Goal: Information Seeking & Learning: Learn about a topic

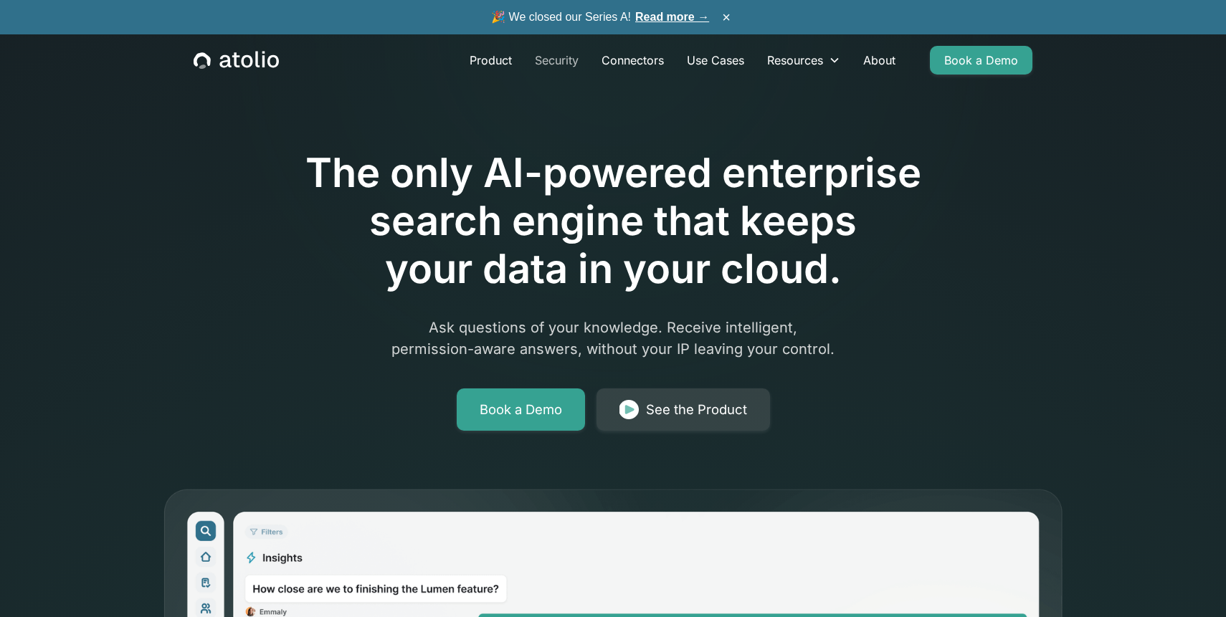
click at [570, 67] on link "Security" at bounding box center [556, 60] width 67 height 29
click at [497, 65] on link "Product" at bounding box center [490, 60] width 65 height 29
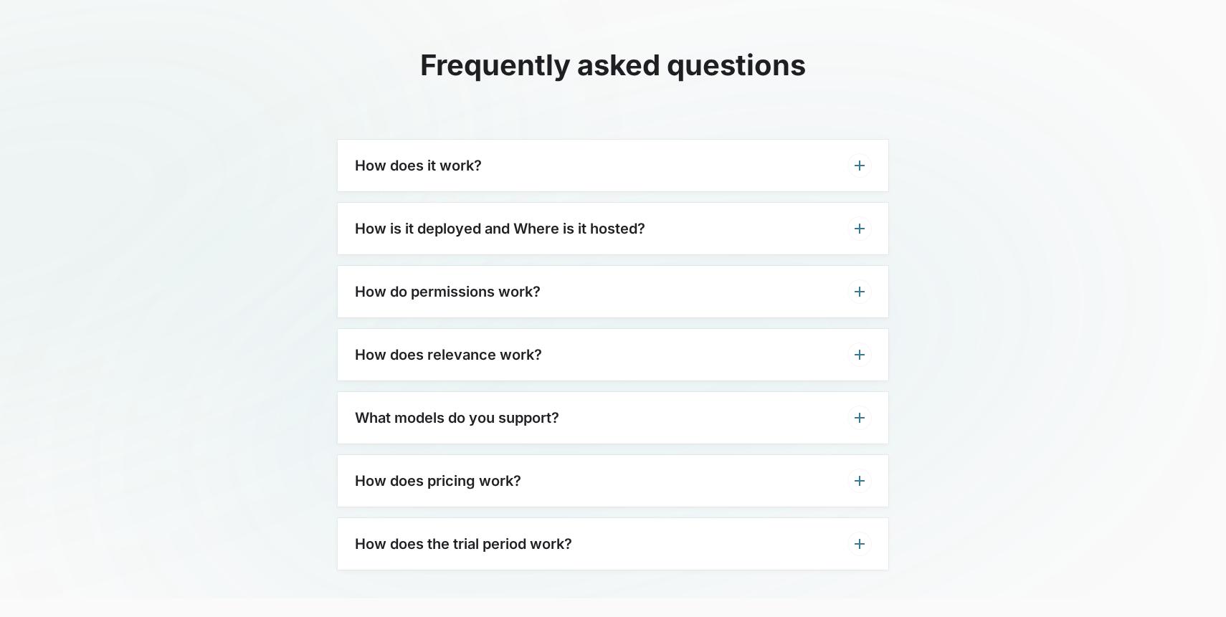
scroll to position [3492, 0]
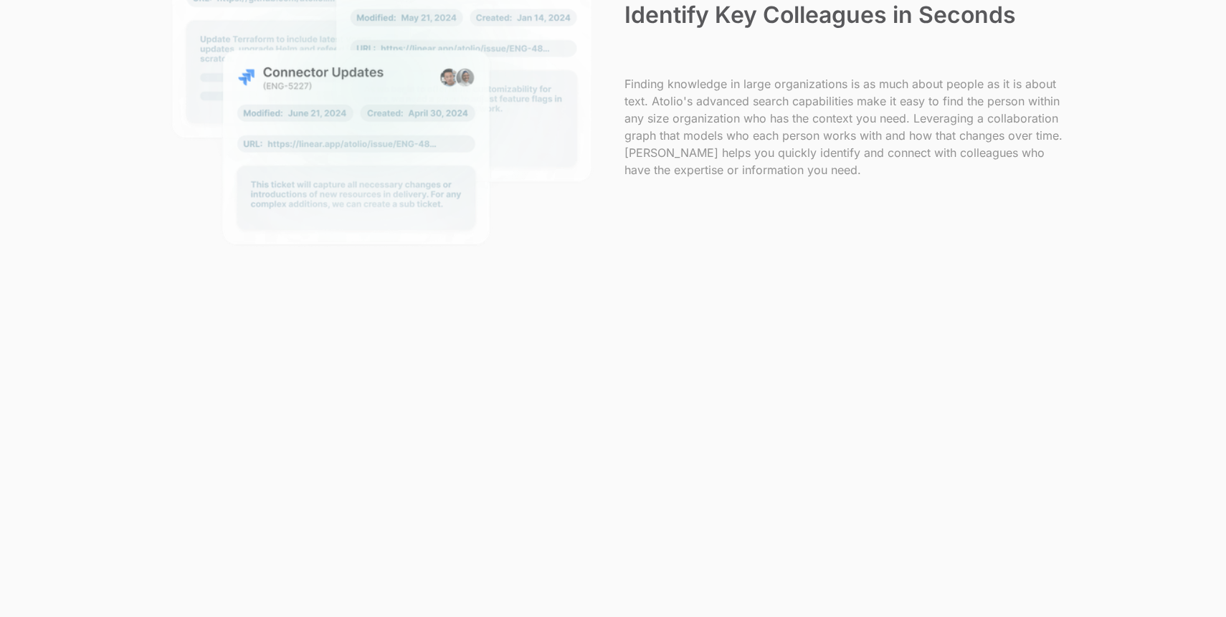
scroll to position [1580, 0]
